Goal: Find specific page/section: Find specific page/section

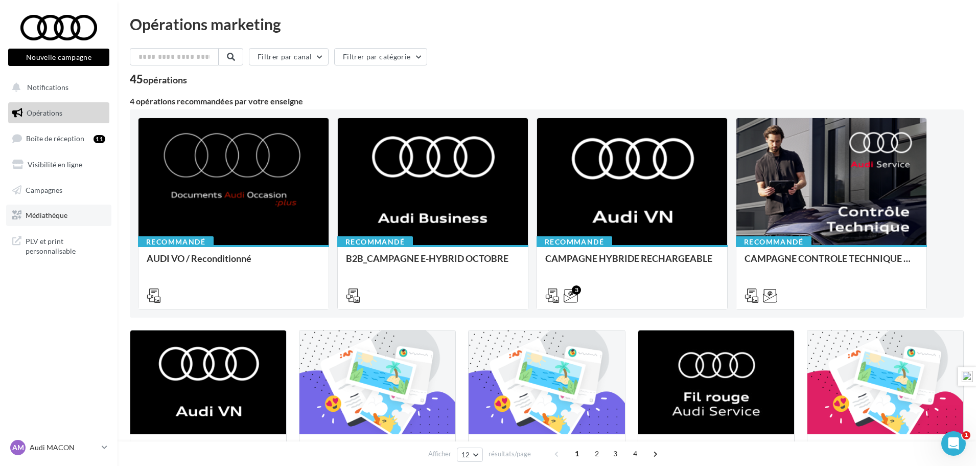
click at [53, 218] on span "Médiathèque" at bounding box center [47, 215] width 42 height 9
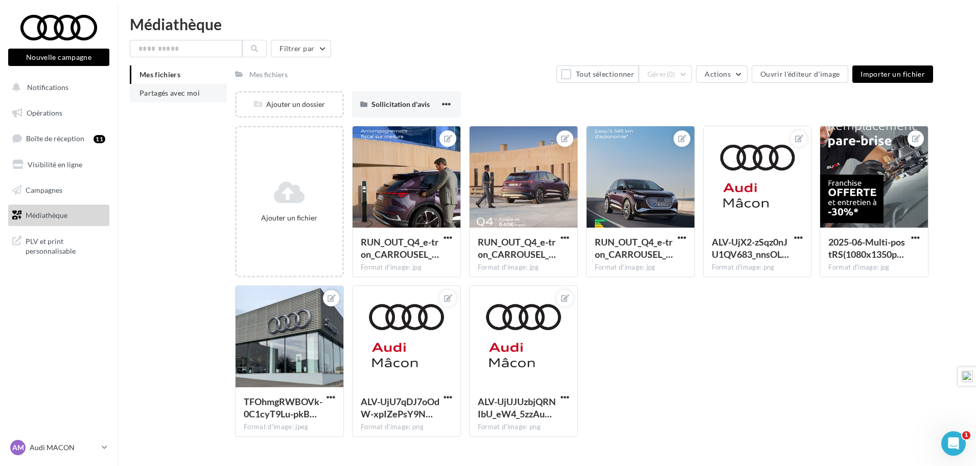
click at [162, 94] on span "Partagés avec moi" at bounding box center [170, 92] width 60 height 9
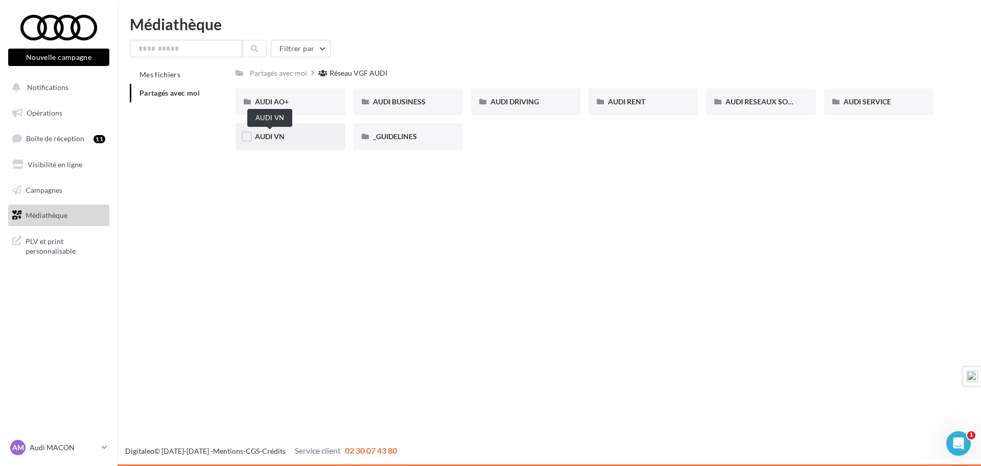
click at [262, 134] on span "AUDI VN" at bounding box center [270, 136] width 30 height 9
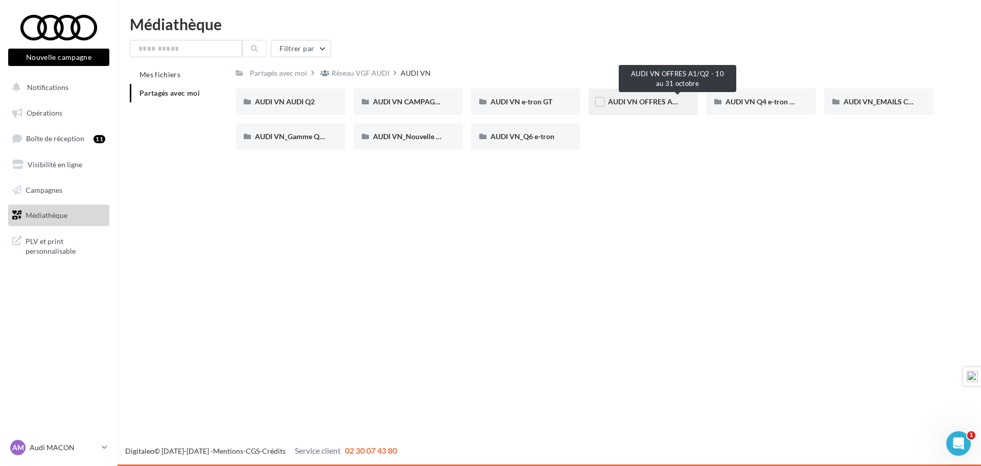
click at [638, 104] on span "AUDI VN OFFRES A1/Q2 - 10 au 31 octobre" at bounding box center [678, 101] width 140 height 9
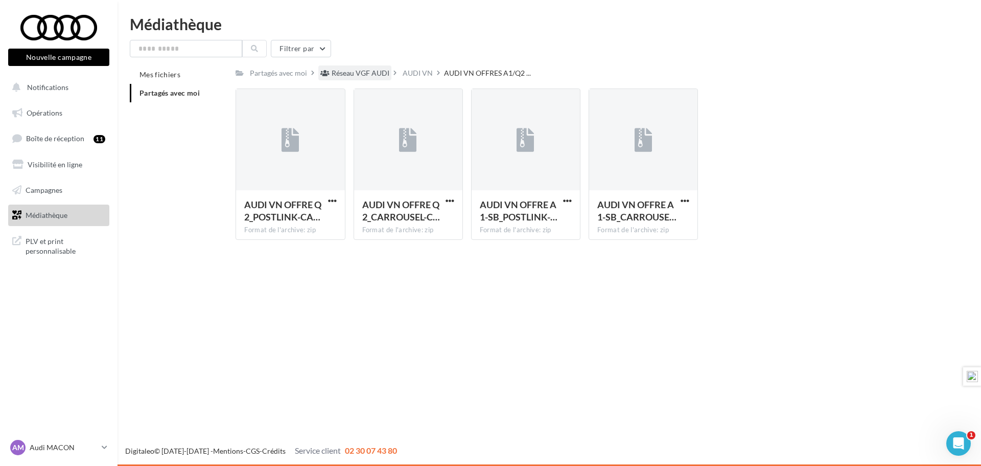
click at [359, 76] on div "Réseau VGF AUDI" at bounding box center [361, 73] width 58 height 10
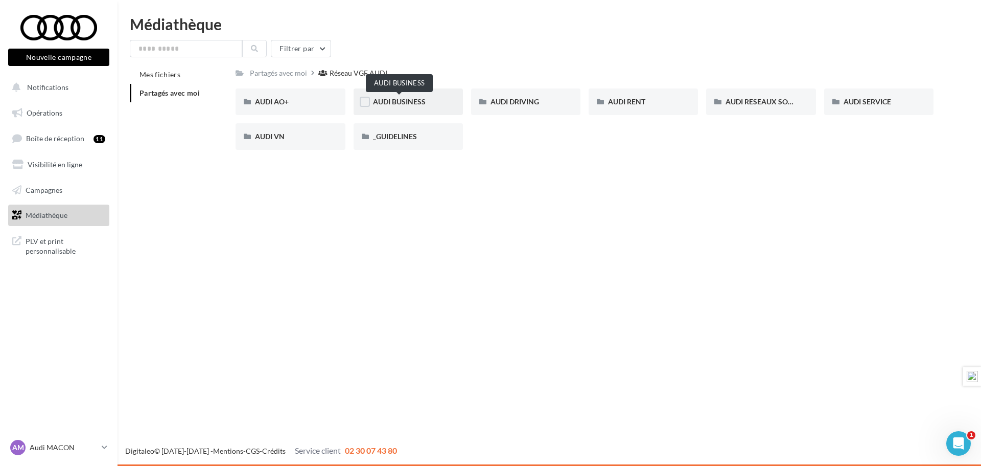
click at [421, 102] on span "AUDI BUSINESS" at bounding box center [399, 101] width 53 height 9
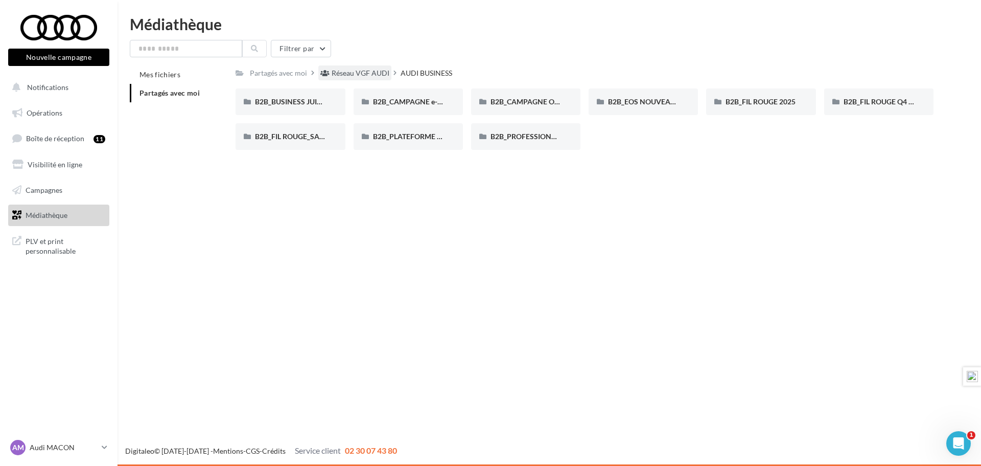
click at [367, 71] on div "Réseau VGF AUDI" at bounding box center [361, 73] width 58 height 10
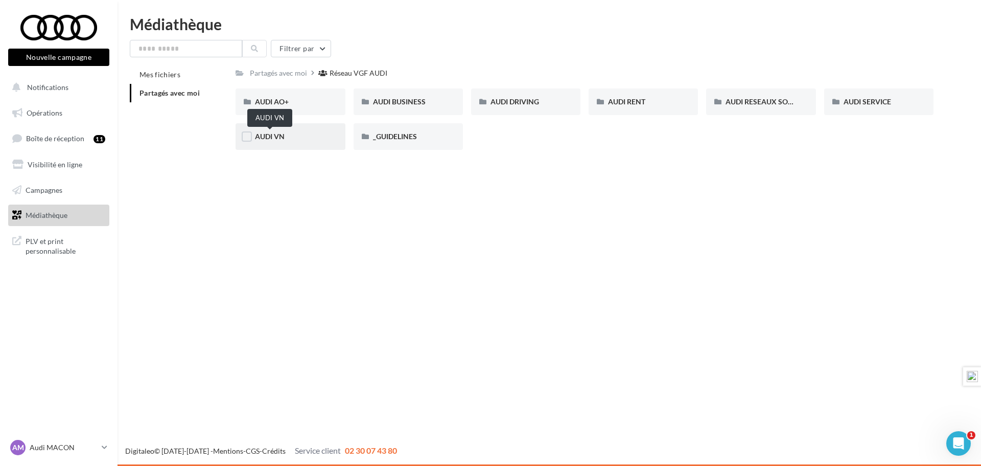
click at [280, 138] on span "AUDI VN" at bounding box center [270, 136] width 30 height 9
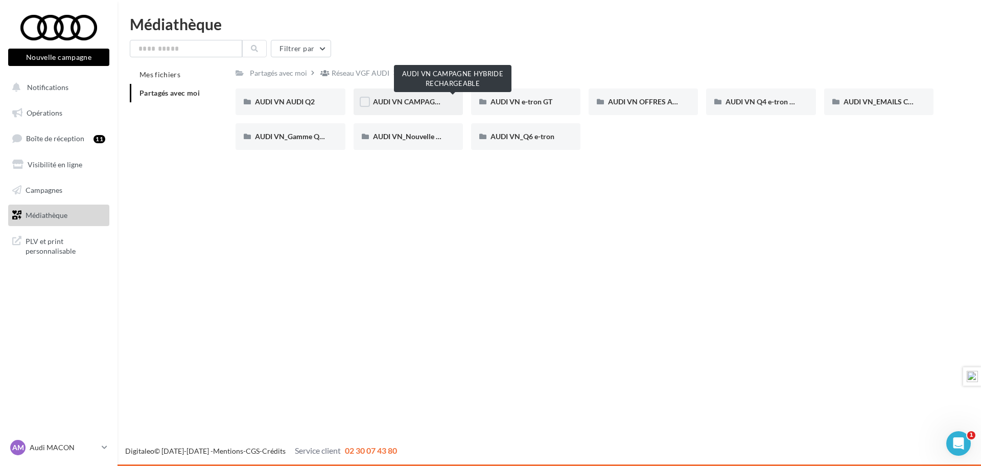
click at [425, 98] on span "AUDI VN CAMPAGNE HYBRIDE RECHARGEABLE" at bounding box center [453, 101] width 161 height 9
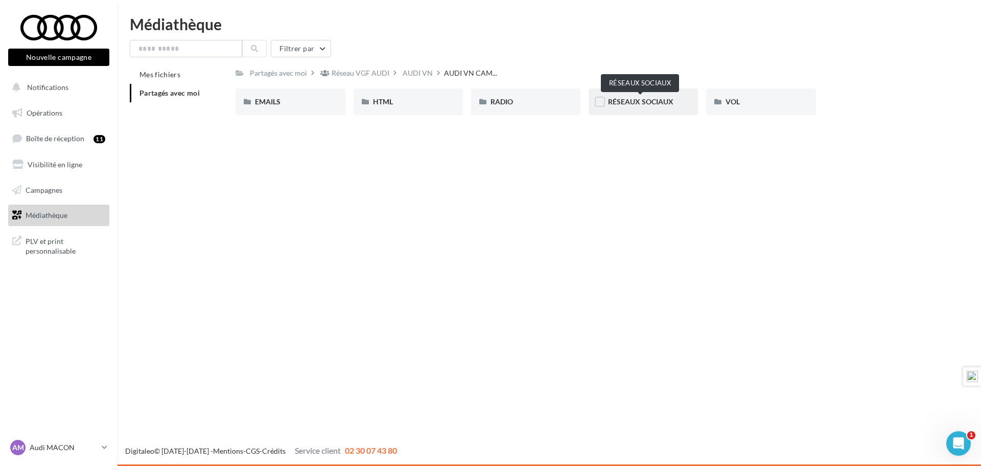
click at [647, 104] on span "RÉSEAUX SOCIAUX" at bounding box center [640, 101] width 65 height 9
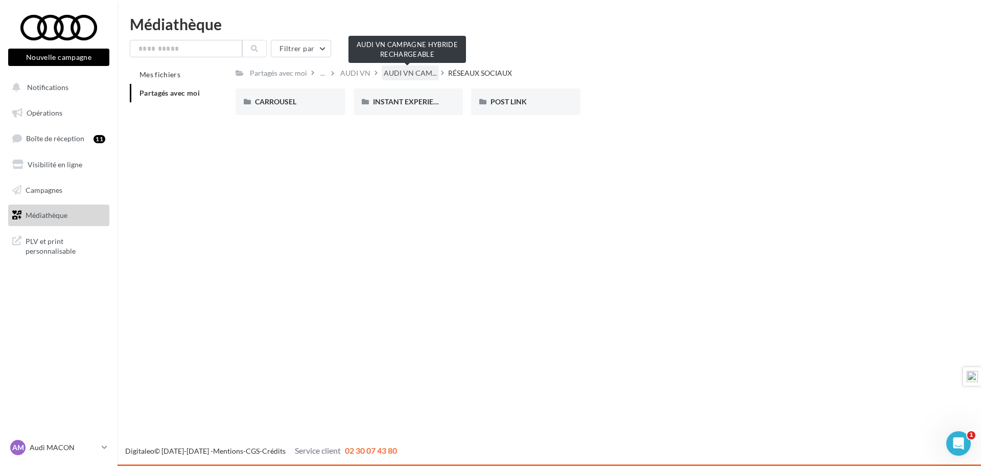
click at [420, 74] on span "AUDI VN CAM..." at bounding box center [410, 73] width 53 height 10
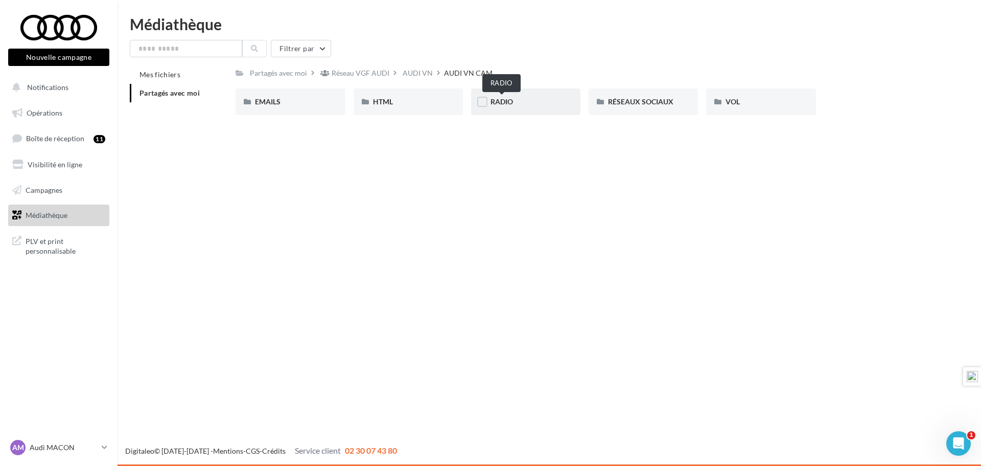
click at [508, 104] on span "RADIO" at bounding box center [502, 101] width 22 height 9
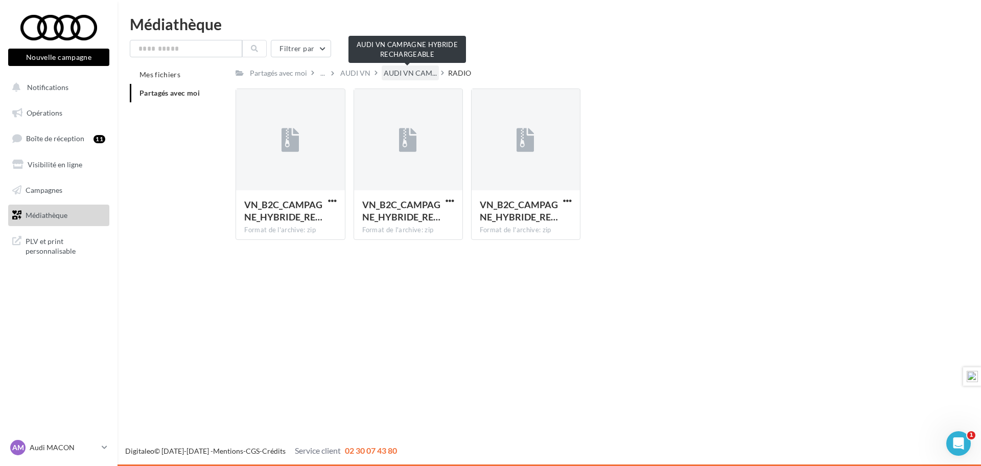
click at [418, 73] on span "AUDI VN CAM..." at bounding box center [410, 73] width 53 height 10
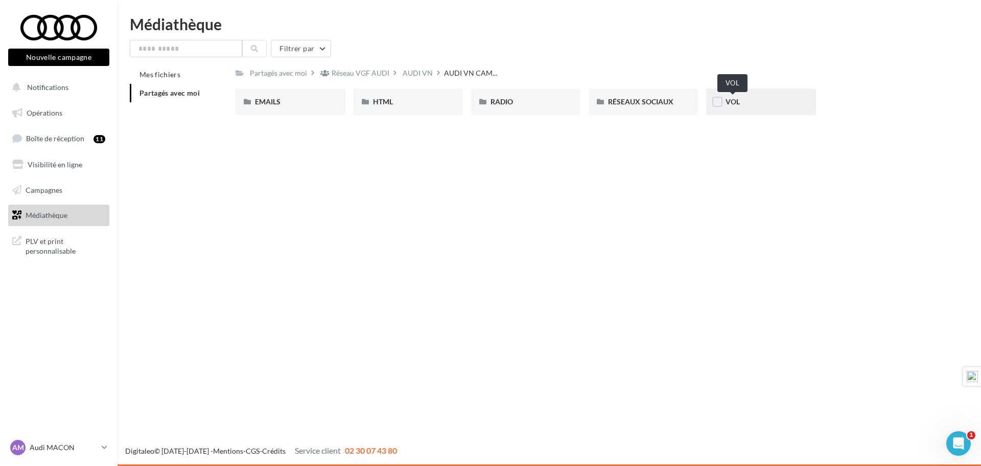
click at [738, 102] on span "VOL" at bounding box center [733, 101] width 14 height 9
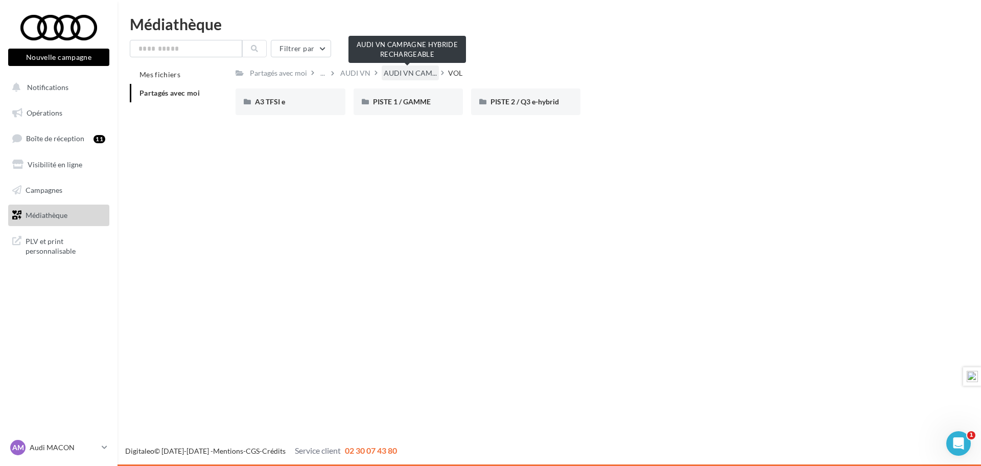
click at [410, 73] on span "AUDI VN CAM..." at bounding box center [410, 73] width 53 height 10
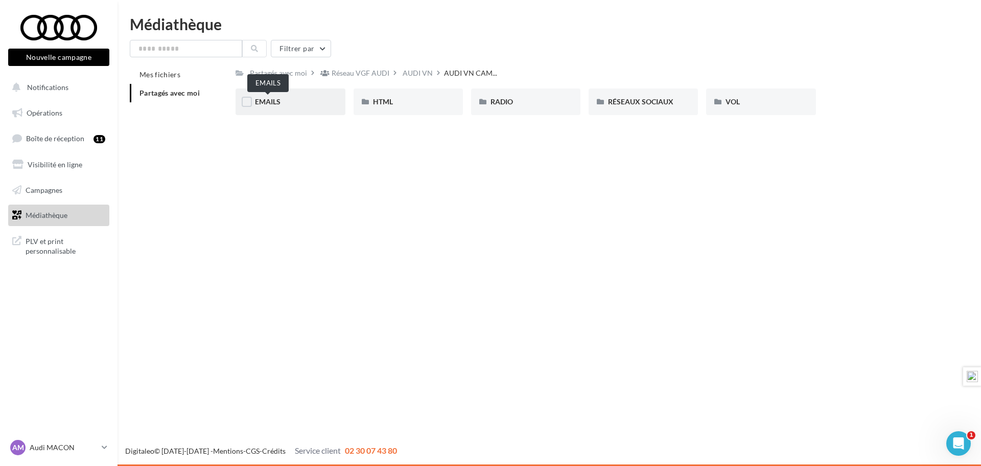
click at [260, 104] on span "EMAILS" at bounding box center [268, 101] width 26 height 9
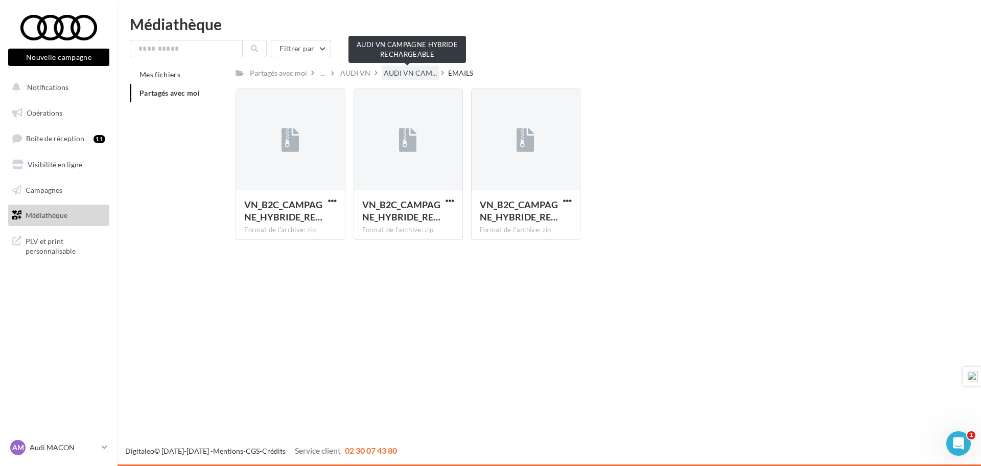
click at [422, 67] on div "AUDI VN CAM..." at bounding box center [410, 72] width 57 height 15
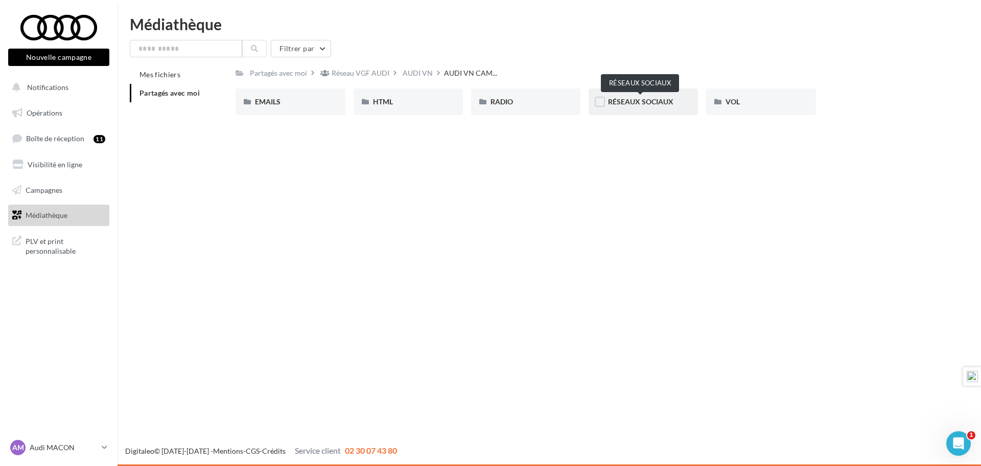
click at [666, 104] on span "RÉSEAUX SOCIAUX" at bounding box center [640, 101] width 65 height 9
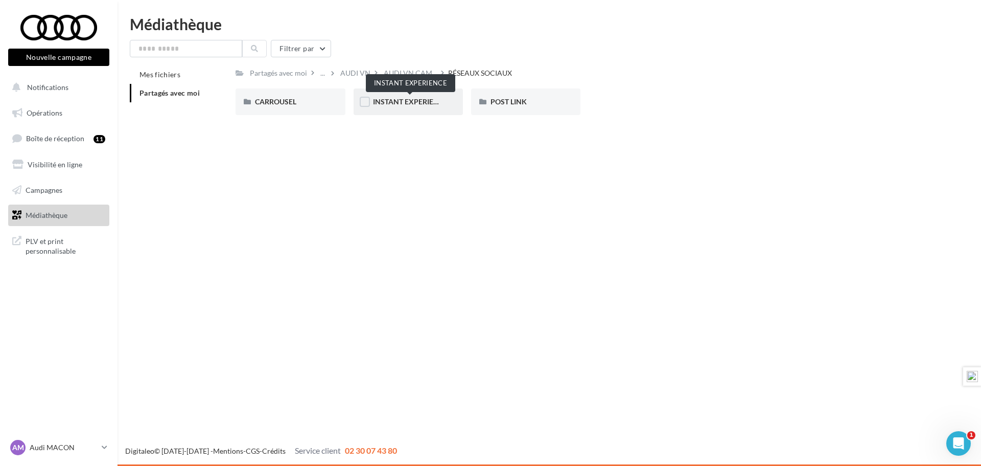
click at [417, 102] on span "INSTANT EXPERIENCE" at bounding box center [410, 101] width 75 height 9
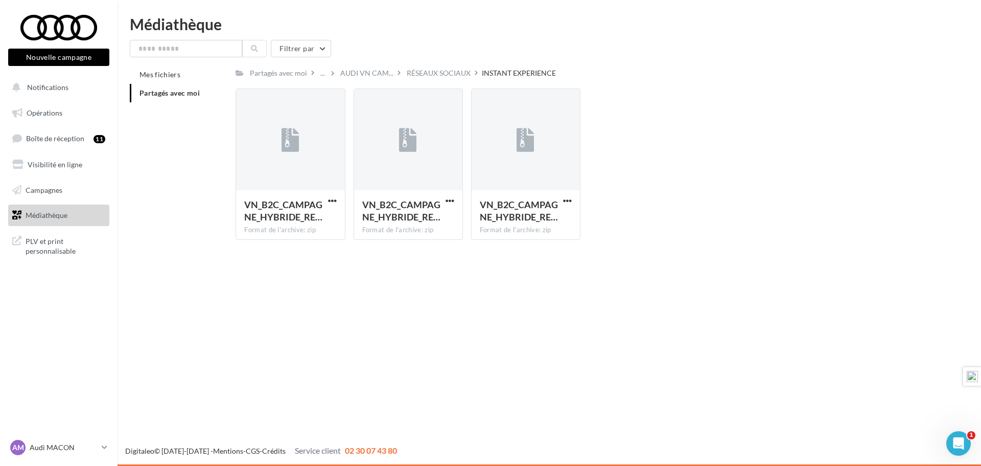
click at [54, 214] on span "Médiathèque" at bounding box center [47, 215] width 42 height 9
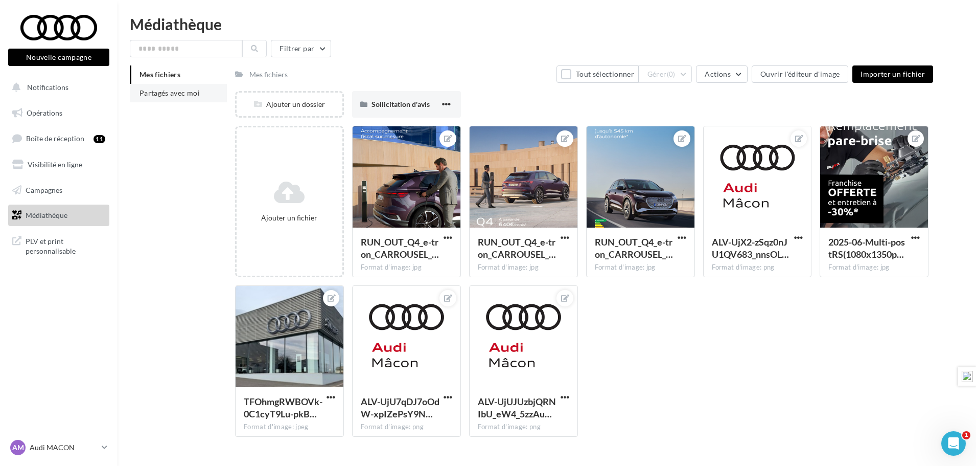
click at [185, 95] on span "Partagés avec moi" at bounding box center [170, 92] width 60 height 9
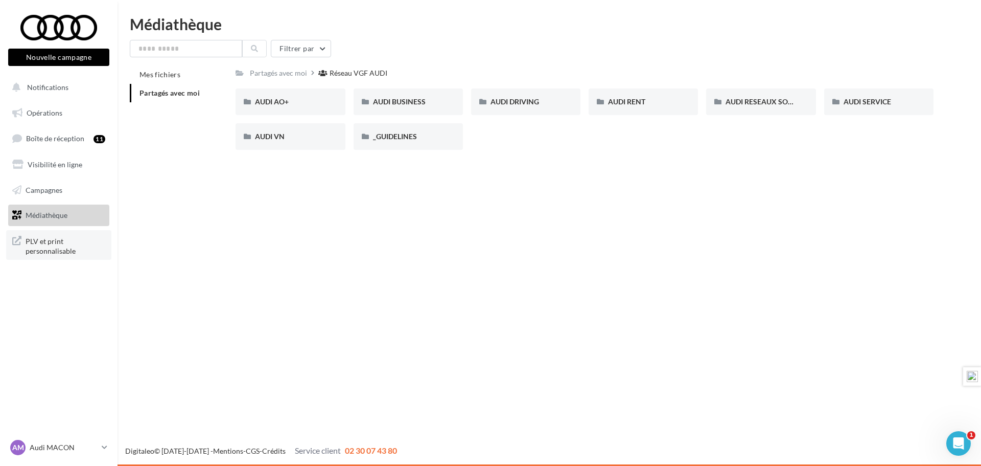
click at [48, 245] on span "PLV et print personnalisable" at bounding box center [66, 245] width 80 height 22
click at [207, 43] on input "text" at bounding box center [186, 48] width 112 height 17
type input "**"
click at [318, 50] on button "Filtrer par" at bounding box center [301, 48] width 60 height 17
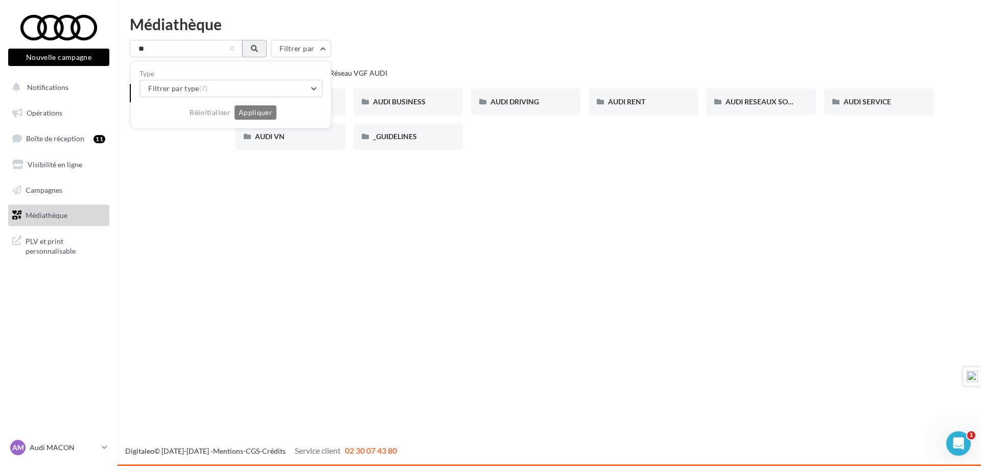
click at [258, 48] on icon at bounding box center [254, 48] width 7 height 7
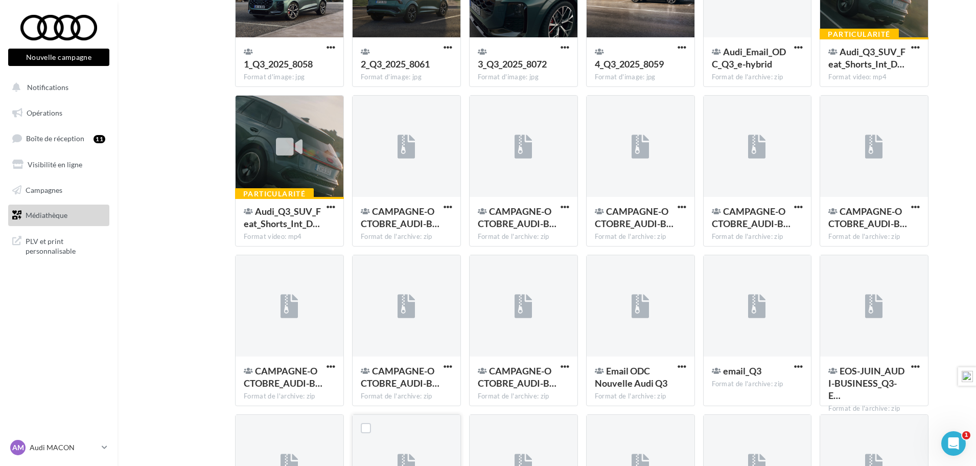
scroll to position [35, 0]
